Goal: Information Seeking & Learning: Learn about a topic

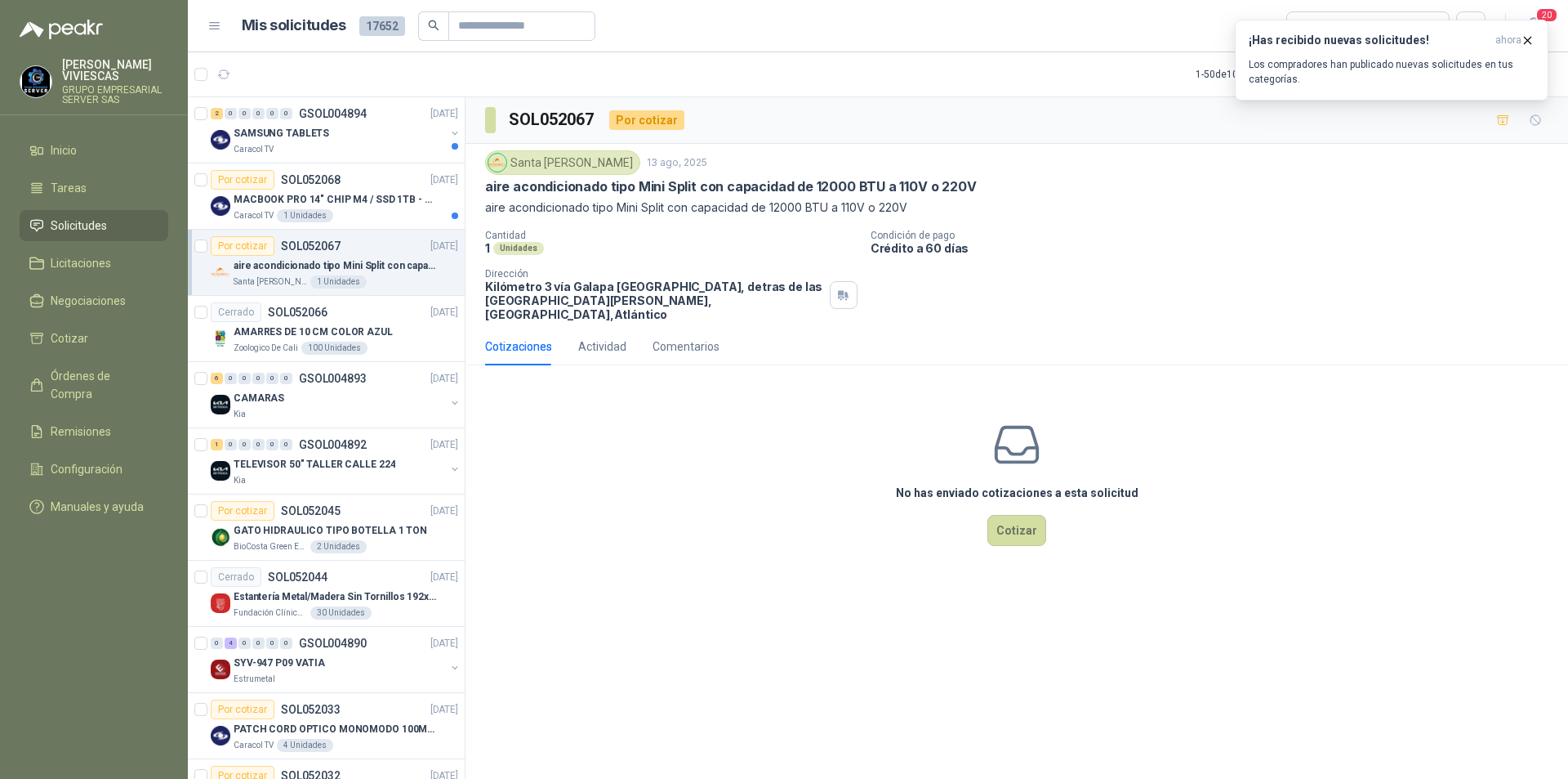
click at [70, 228] on span "Solicitudes" at bounding box center [79, 226] width 56 height 18
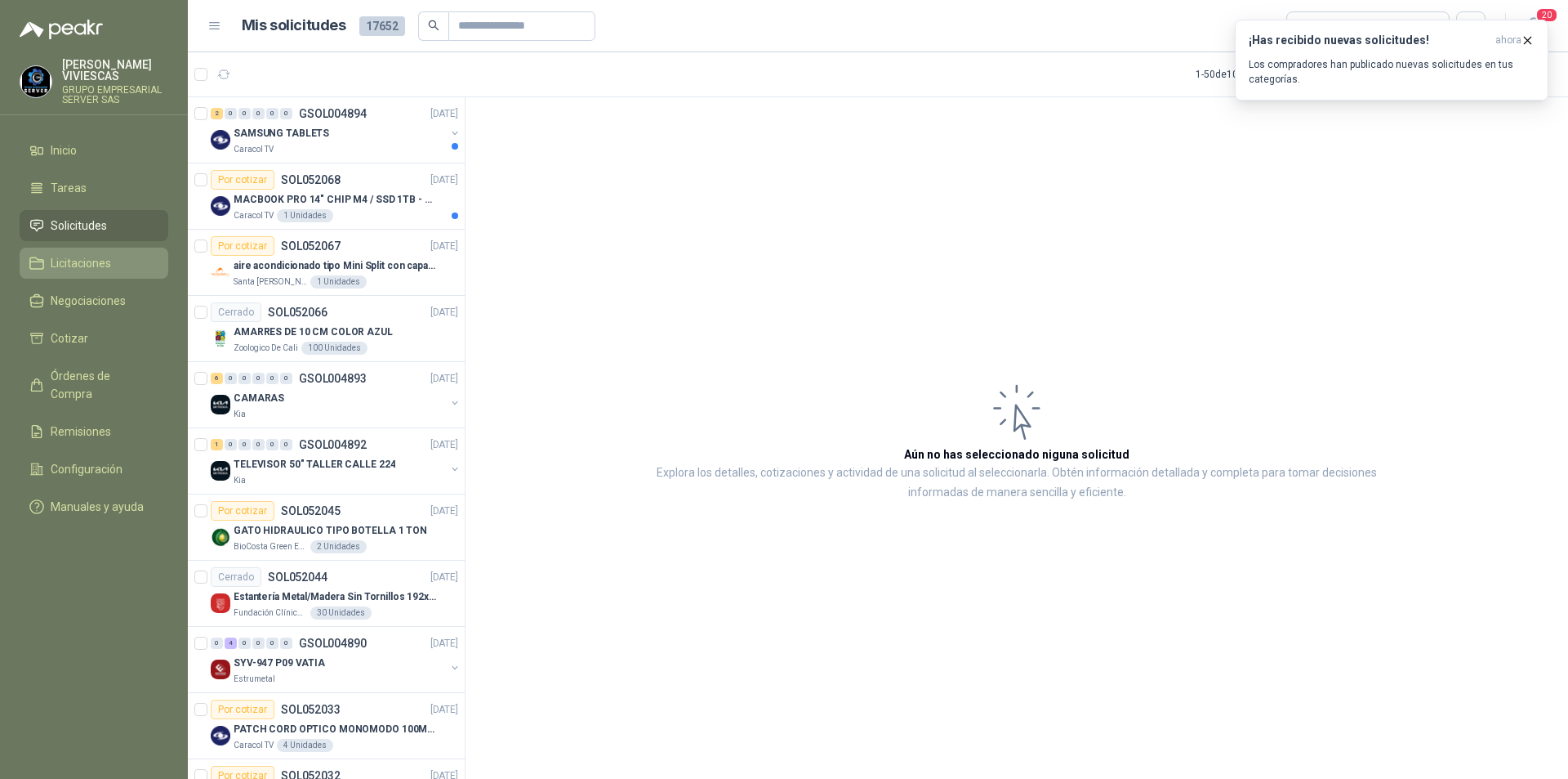
click at [90, 267] on span "Licitaciones" at bounding box center [81, 263] width 61 height 18
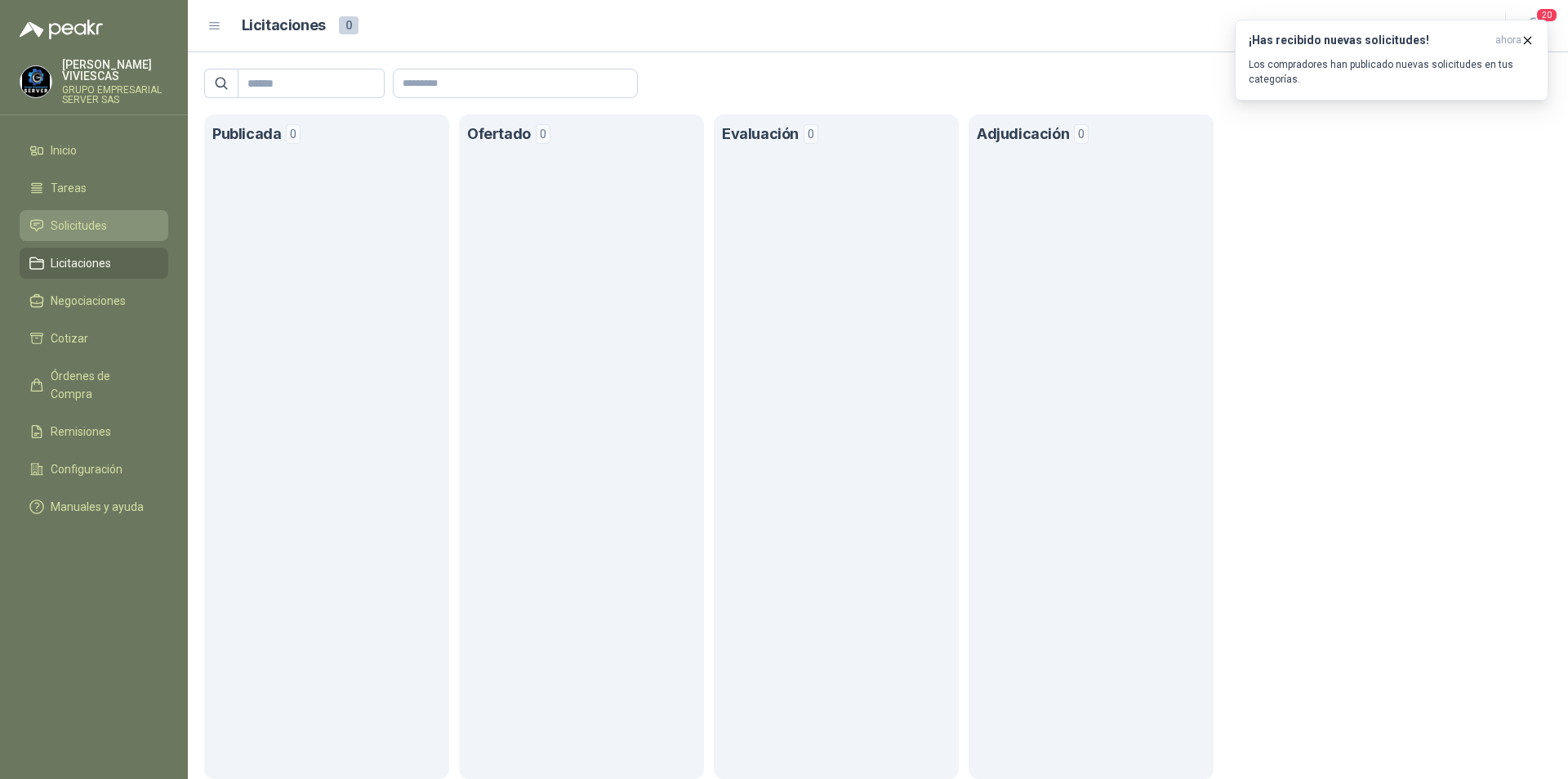
click at [59, 219] on span "Solicitudes" at bounding box center [79, 226] width 56 height 18
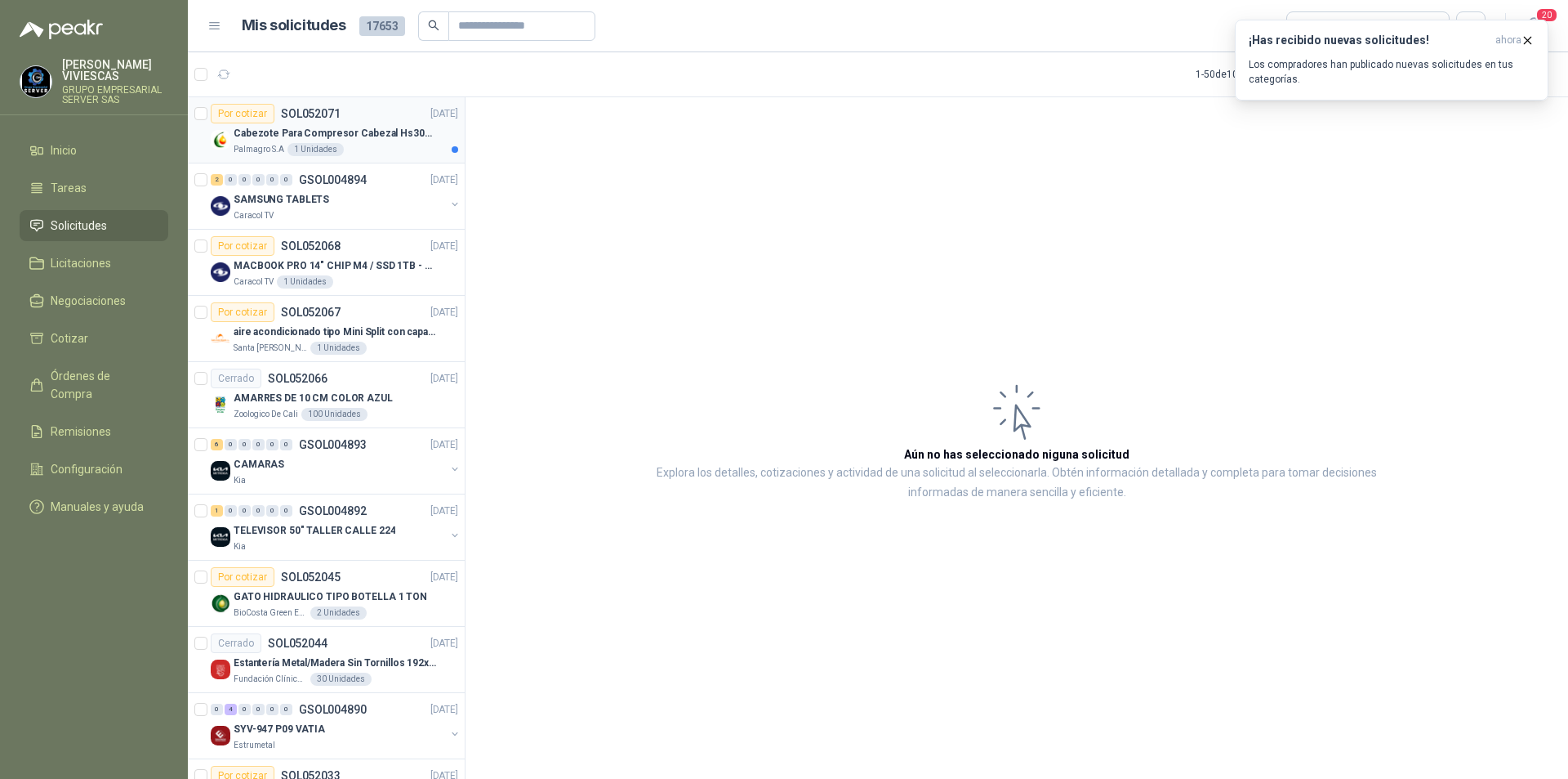
click at [241, 132] on p "Cabezote Para Compresor Cabezal Hs3065a Nuevo Marca 3hp" at bounding box center [334, 133] width 203 height 15
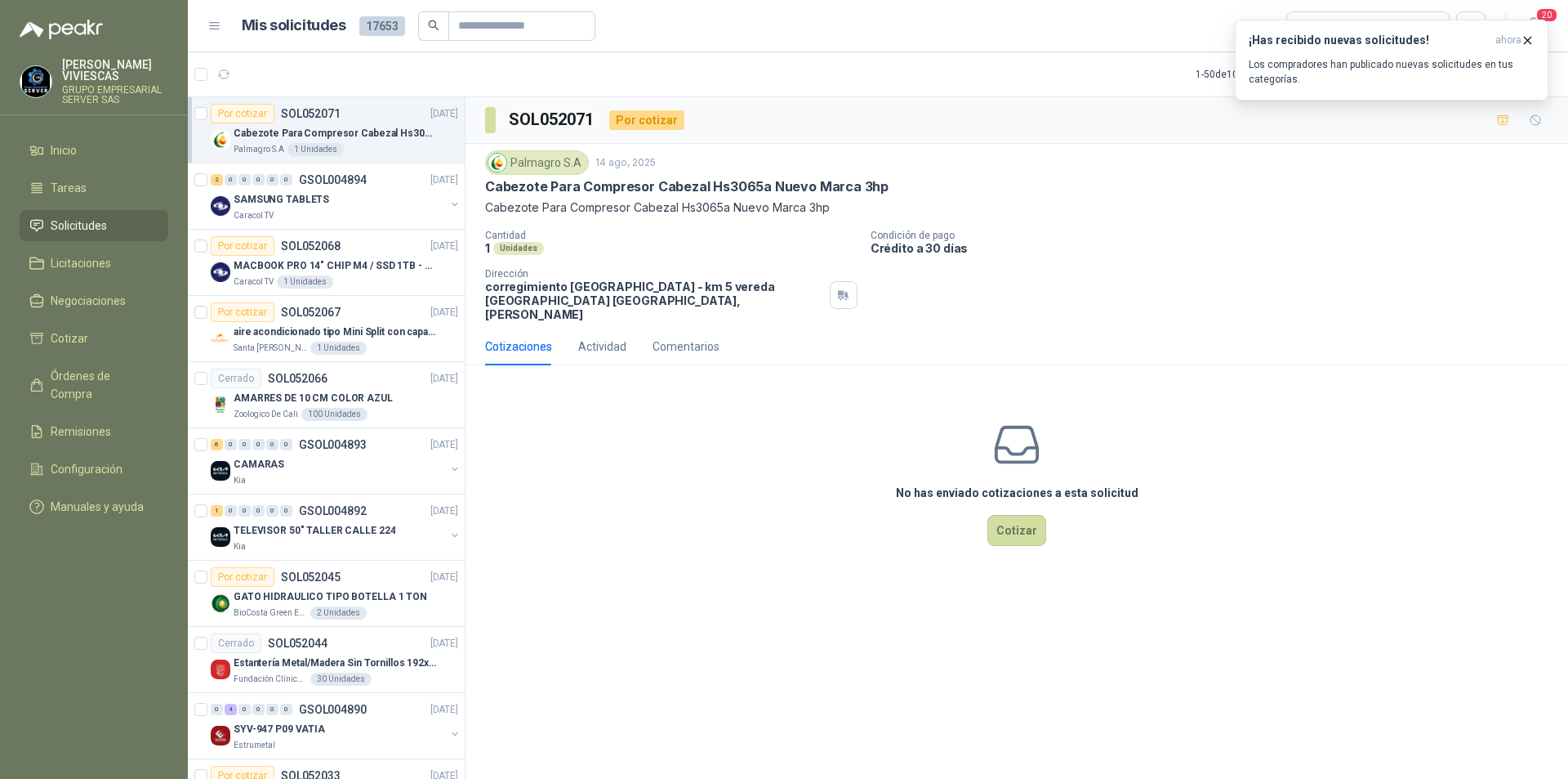
click at [718, 623] on div "SOL052071 Por cotizar Palmagro [DATE] Cabezote Para Compresor Cabezal Hs3065a N…" at bounding box center [1017, 441] width 1103 height 687
click at [29, 656] on menu "[PERSON_NAME] GRUPO EMPRESARIAL SERVER SAS Inicio Tareas Solicitudes Licitacion…" at bounding box center [93, 390] width 188 height 779
